Goal: Communication & Community: Connect with others

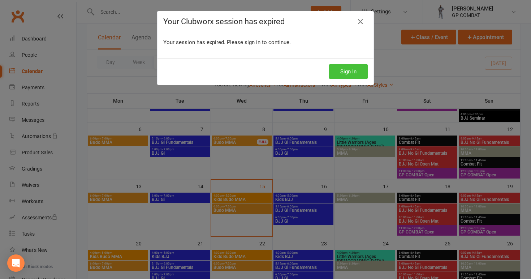
click at [353, 73] on button "Sign In" at bounding box center [348, 71] width 39 height 15
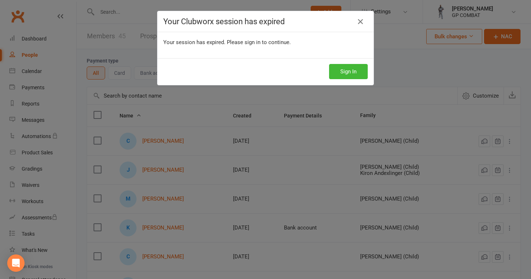
select select "100"
click at [359, 23] on icon at bounding box center [360, 21] width 9 height 9
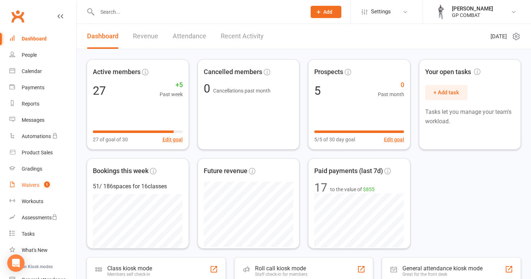
click at [33, 182] on div "Waivers" at bounding box center [31, 185] width 18 height 6
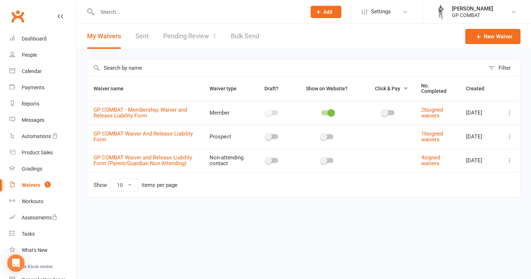
click at [183, 35] on link "Pending Review 1" at bounding box center [189, 36] width 53 height 25
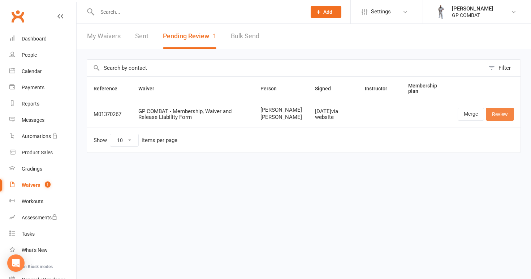
click at [504, 119] on link "Review" at bounding box center [499, 114] width 28 height 13
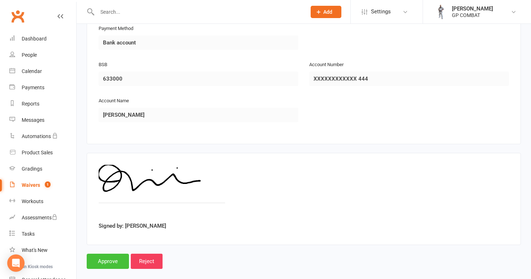
scroll to position [1465, 0]
click at [113, 254] on input "Approve" at bounding box center [108, 261] width 42 height 15
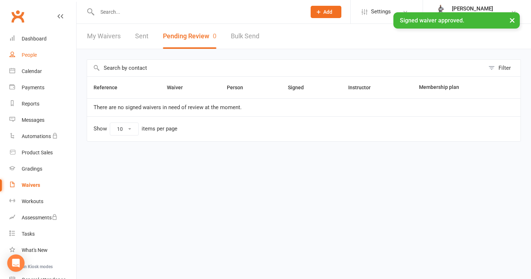
click at [32, 54] on div "People" at bounding box center [29, 55] width 15 height 6
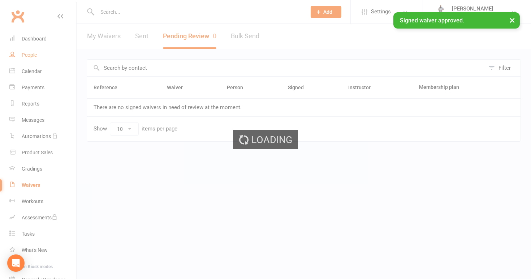
select select "100"
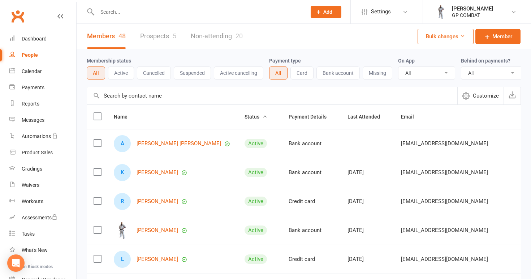
click at [211, 33] on link "Non-attending 20" at bounding box center [217, 36] width 52 height 25
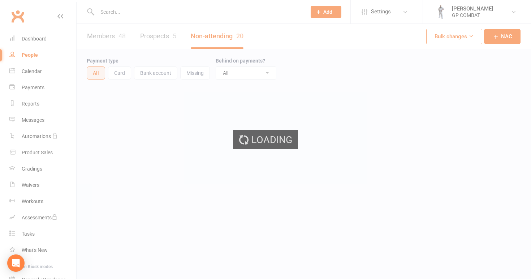
select select "100"
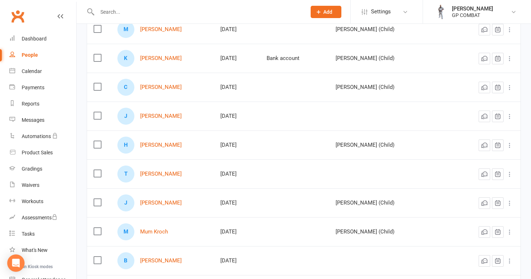
scroll to position [170, 0]
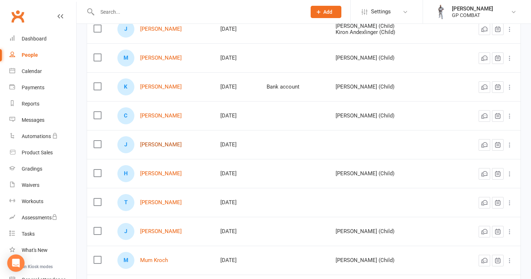
click at [156, 144] on link "Jess Duffy" at bounding box center [161, 144] width 42 height 6
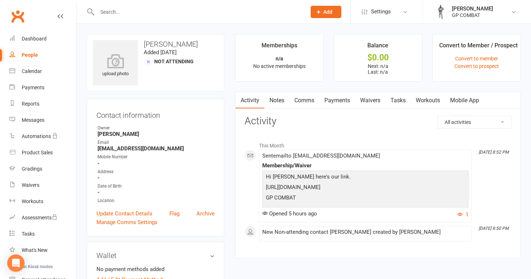
select select "100"
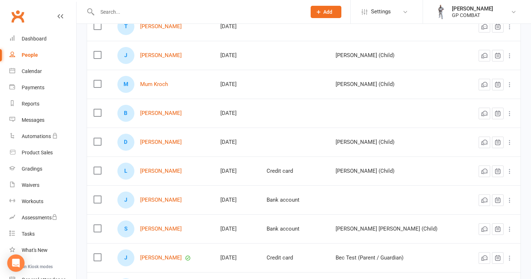
scroll to position [346, 0]
click at [162, 199] on link "[PERSON_NAME]" at bounding box center [161, 199] width 42 height 6
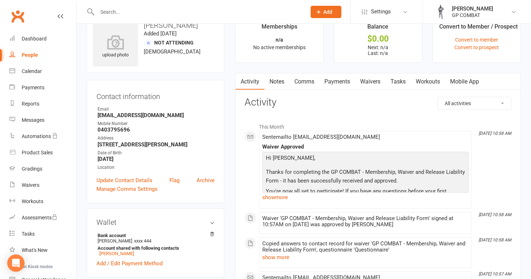
scroll to position [19, 0]
click at [470, 80] on link "Mobile App" at bounding box center [464, 81] width 39 height 17
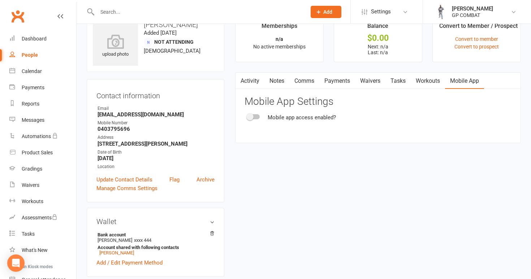
click at [256, 114] on div at bounding box center [253, 116] width 12 height 5
click at [247, 115] on input "checkbox" at bounding box center [247, 115] width 0 height 0
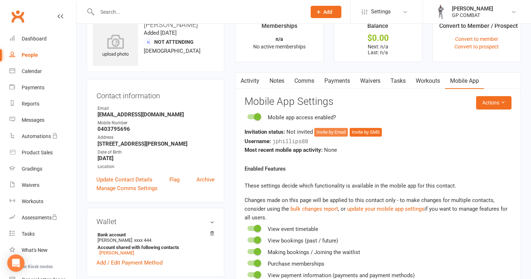
click at [326, 132] on button "Invite by Email" at bounding box center [331, 132] width 34 height 9
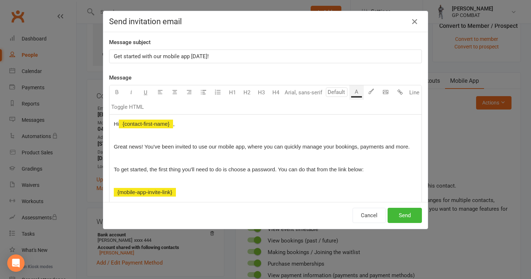
click at [413, 148] on p "Great news! You've been invited to use our mobile app, where you can quickly ma…" at bounding box center [265, 146] width 303 height 9
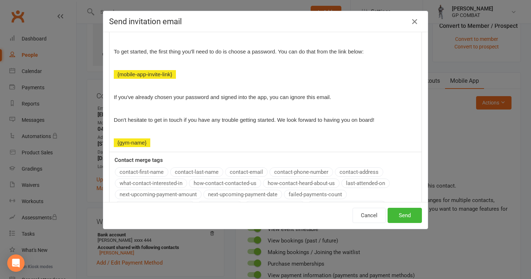
scroll to position [161, 0]
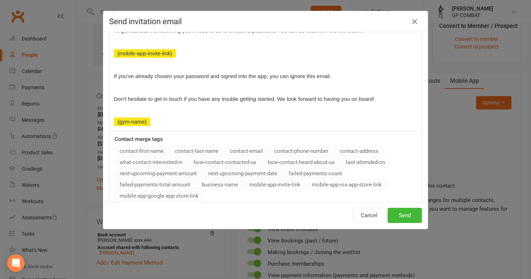
click at [342, 185] on div "Message U H1 H2 H3 H4 Arial, sans-serif A Line Toggle HTML Hi ﻿ {contact-first-…" at bounding box center [265, 60] width 313 height 296
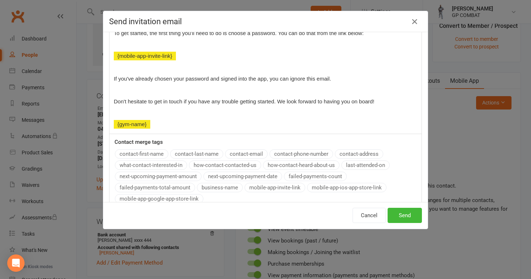
scroll to position [171, 0]
click at [189, 199] on div "Message U H1 H2 H3 H4 Font A Line Toggle HTML Hi ﻿ {contact-first-name} , Great…" at bounding box center [265, 57] width 313 height 308
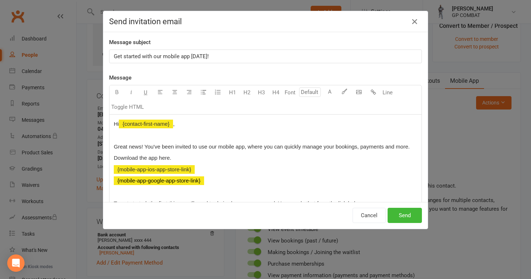
scroll to position [0, 0]
click at [404, 216] on button "Send" at bounding box center [404, 215] width 34 height 15
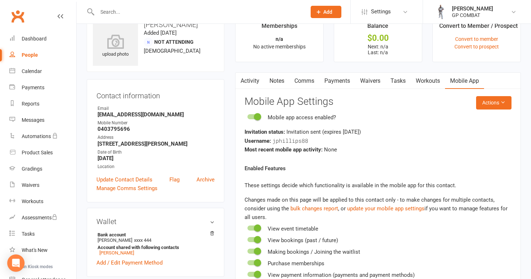
click at [36, 60] on link "People" at bounding box center [42, 55] width 67 height 16
select select "100"
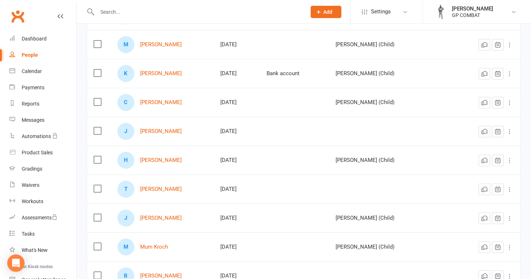
scroll to position [183, 0]
click at [157, 131] on link "Jess Duffy" at bounding box center [161, 131] width 42 height 6
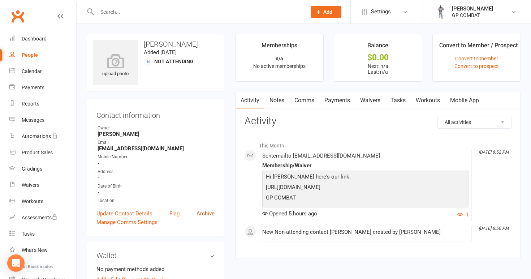
click at [204, 213] on link "Archive" at bounding box center [205, 213] width 18 height 9
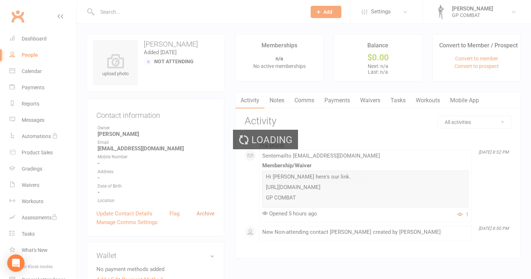
select select "100"
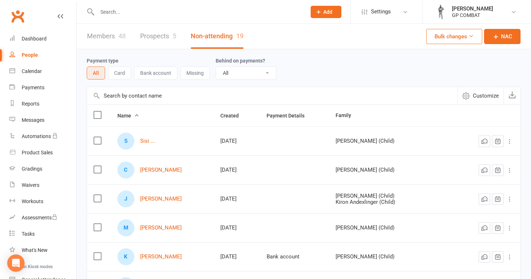
click at [100, 34] on link "Members 48" at bounding box center [106, 36] width 39 height 25
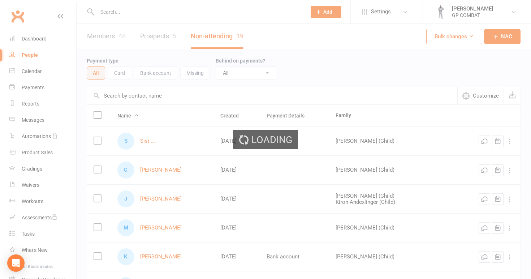
select select "100"
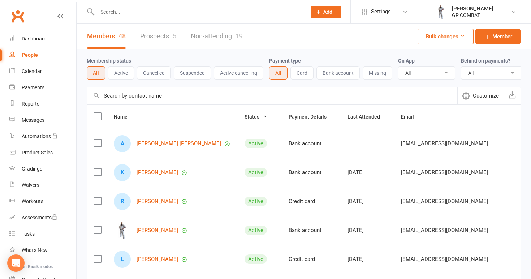
click at [209, 36] on link "Non-attending 19" at bounding box center [217, 36] width 52 height 25
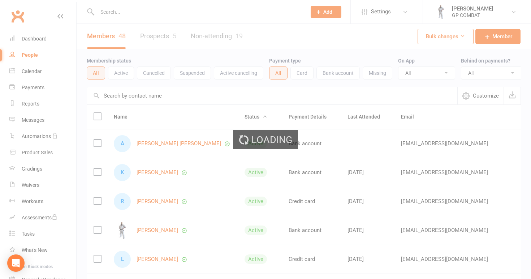
select select "100"
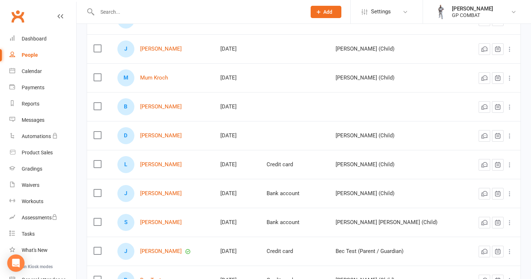
scroll to position [324, 0]
click at [160, 190] on link "[PERSON_NAME]" at bounding box center [161, 192] width 42 height 6
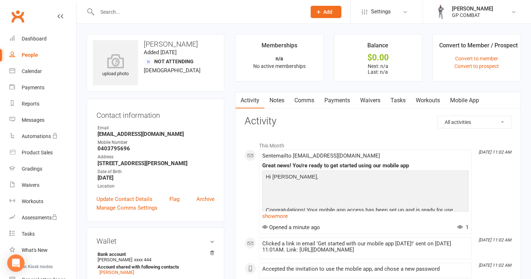
click at [301, 100] on link "Comms" at bounding box center [304, 100] width 30 height 17
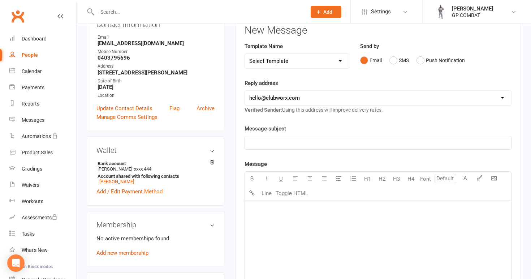
scroll to position [125, 0]
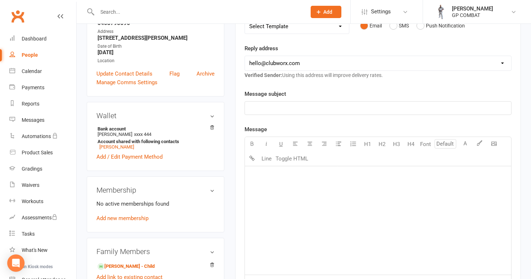
click at [280, 106] on p "﻿" at bounding box center [377, 108] width 257 height 9
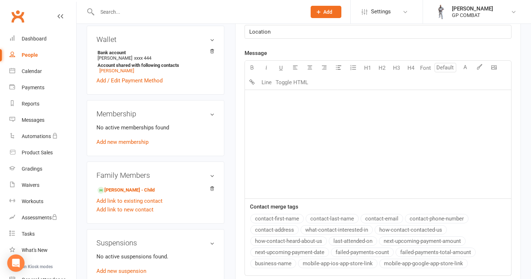
scroll to position [202, 0]
click at [253, 104] on div "﻿" at bounding box center [378, 144] width 266 height 108
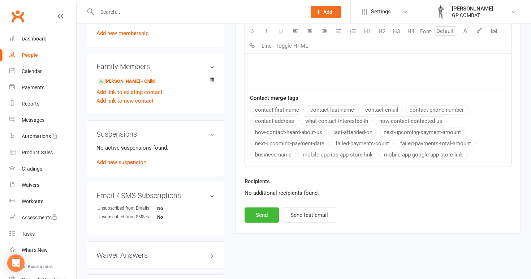
scroll to position [314, 0]
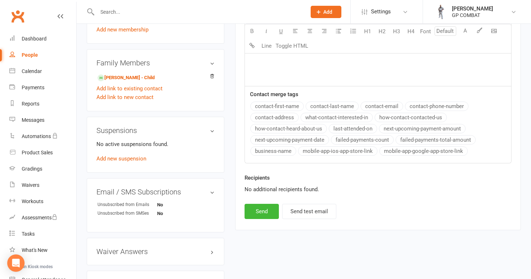
click at [282, 107] on div "Message U H1 H2 H3 H4 Font A Line Toggle HTML Hi Contact merge tags contact-fir…" at bounding box center [377, 49] width 267 height 227
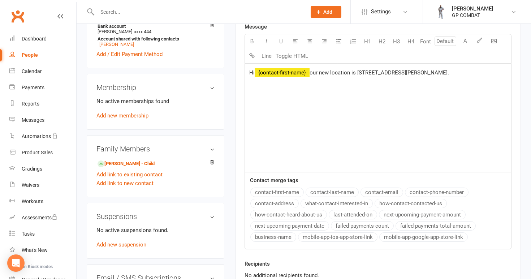
scroll to position [231, 0]
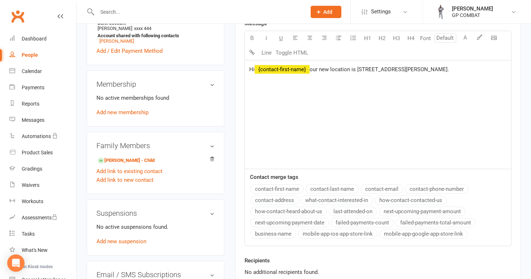
click at [274, 234] on button "business-name" at bounding box center [273, 233] width 46 height 9
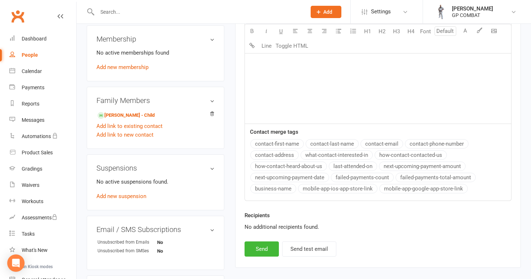
scroll to position [337, 0]
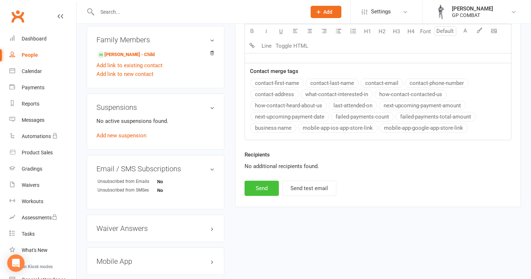
click at [260, 187] on button "Send" at bounding box center [261, 187] width 34 height 15
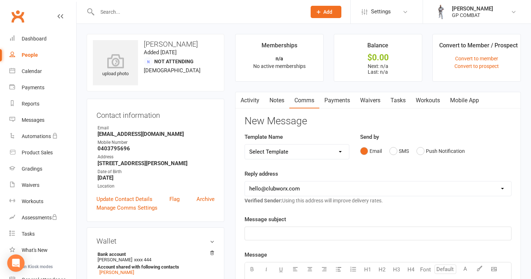
scroll to position [0, 0]
click at [40, 54] on link "People" at bounding box center [42, 55] width 67 height 16
select select "100"
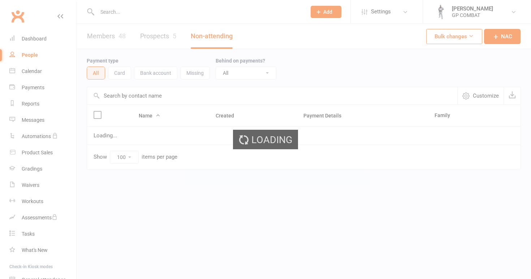
select select "100"
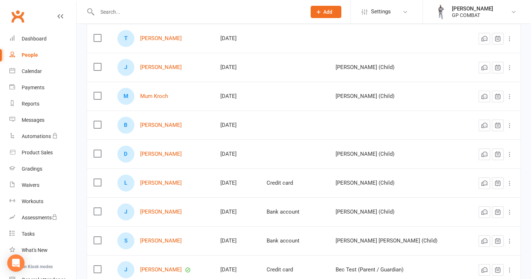
scroll to position [306, 0]
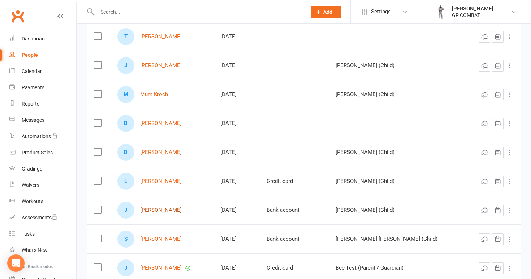
click at [160, 208] on link "[PERSON_NAME]" at bounding box center [161, 210] width 42 height 6
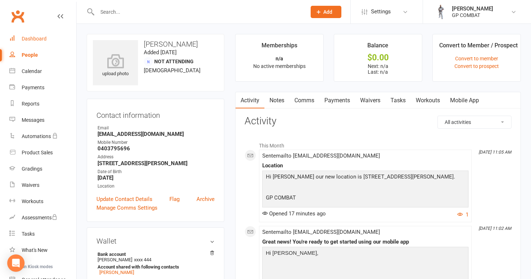
click at [30, 38] on div "Dashboard" at bounding box center [34, 39] width 25 height 6
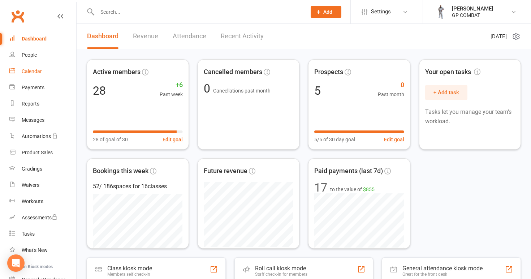
click at [35, 71] on div "Calendar" at bounding box center [32, 71] width 20 height 6
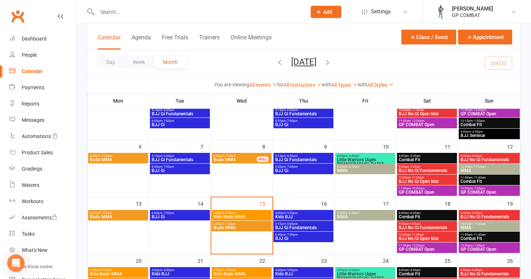
scroll to position [82, 0]
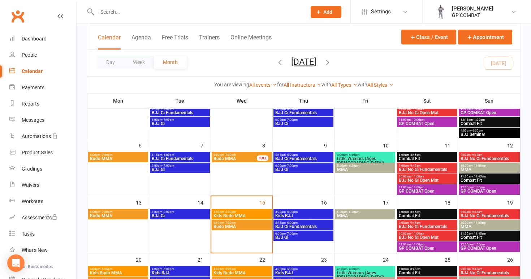
click at [247, 214] on span "Kids Budo MMA" at bounding box center [241, 215] width 57 height 4
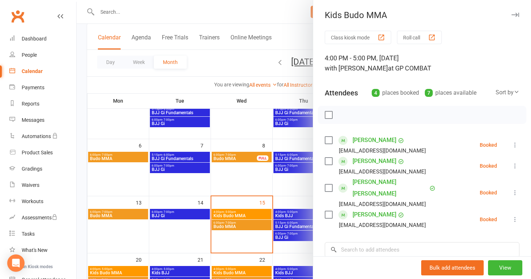
click at [195, 241] on div at bounding box center [304, 139] width 454 height 279
